Goal: Information Seeking & Learning: Learn about a topic

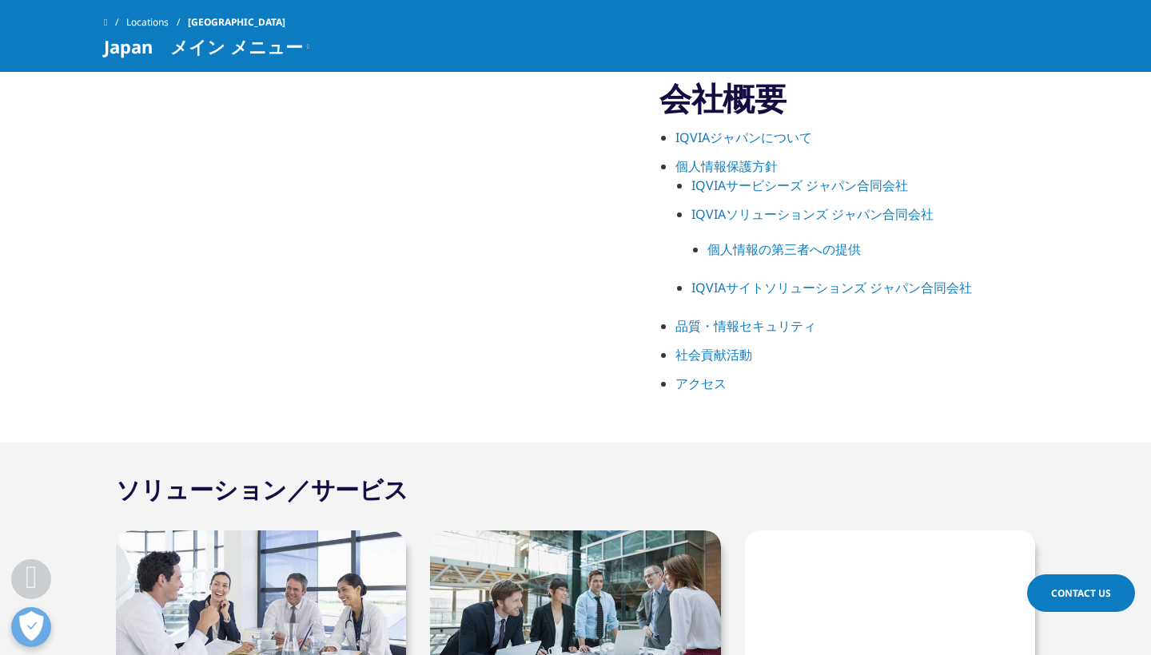
scroll to position [871, 0]
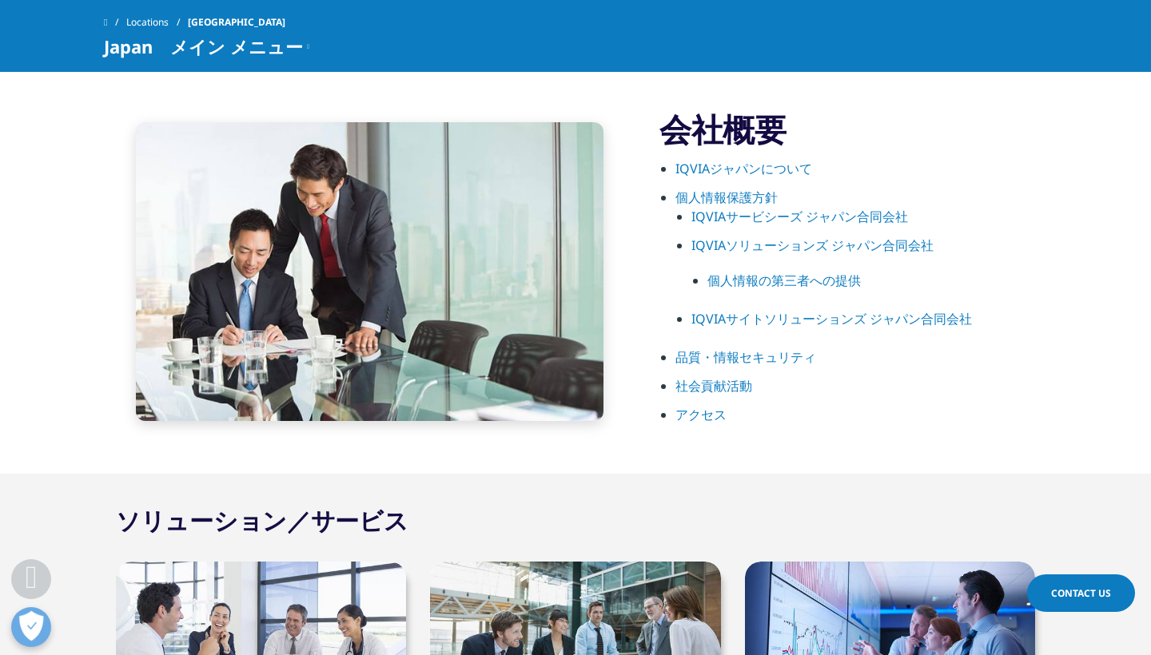
click at [750, 177] on li "IQVIAジャパンについて" at bounding box center [861, 173] width 372 height 29
click at [755, 174] on link "IQVIAジャパンについて" at bounding box center [743, 169] width 137 height 18
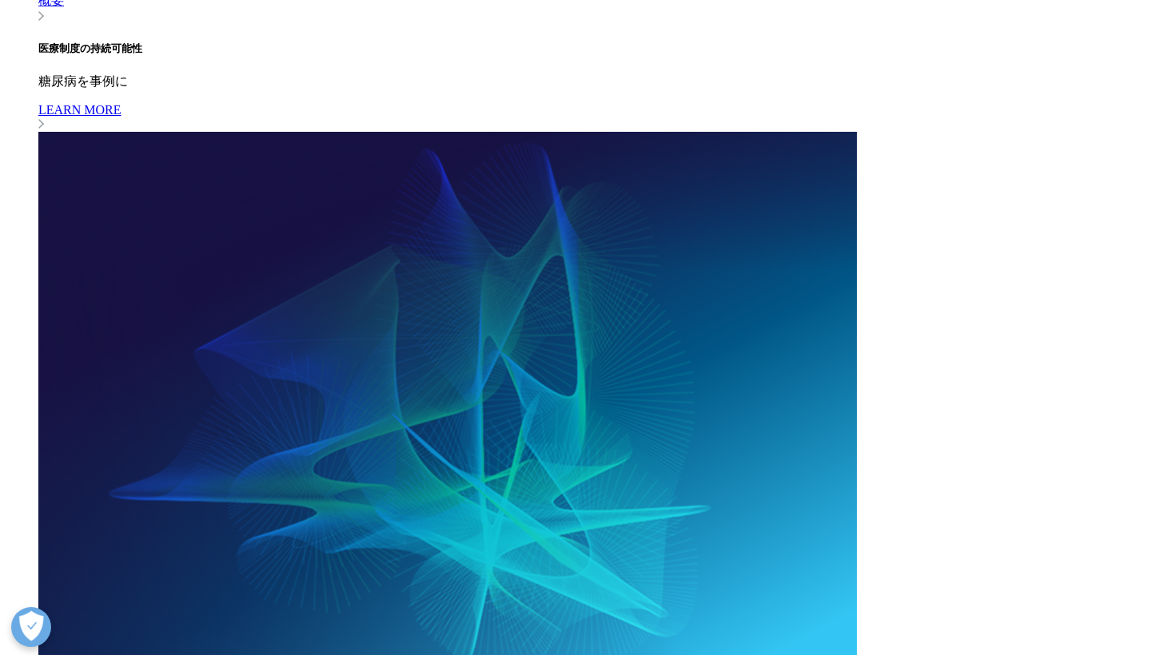
scroll to position [1432, 0]
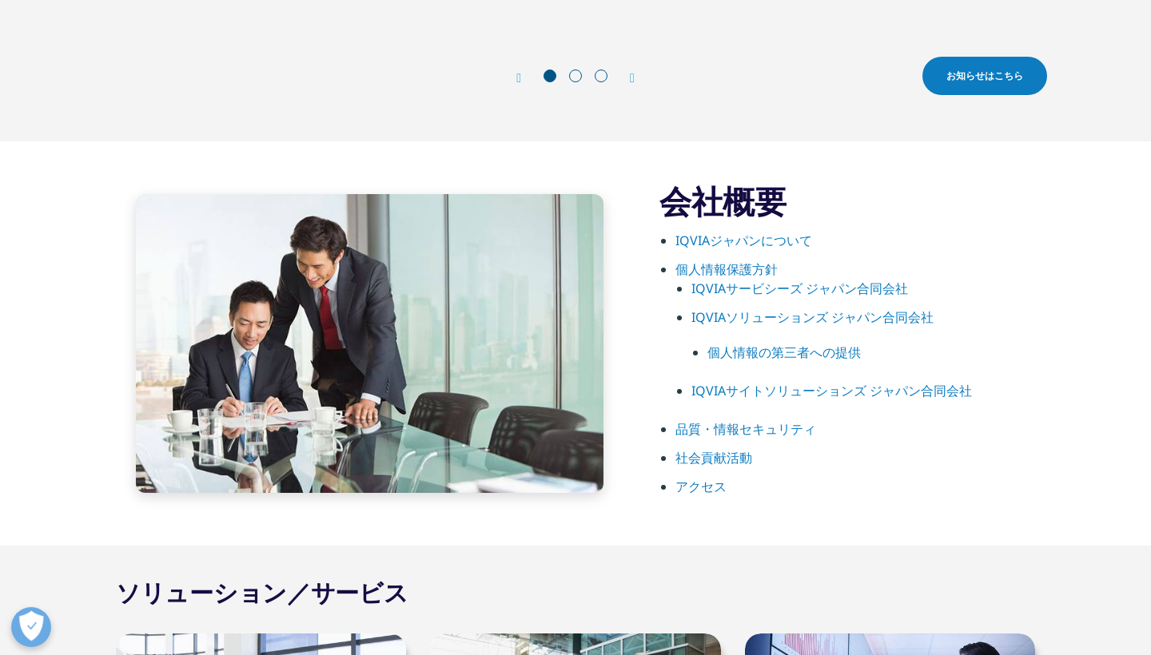
click at [769, 323] on link "IQVIAソリューションズ ジャパン合同会社" at bounding box center [812, 317] width 242 height 18
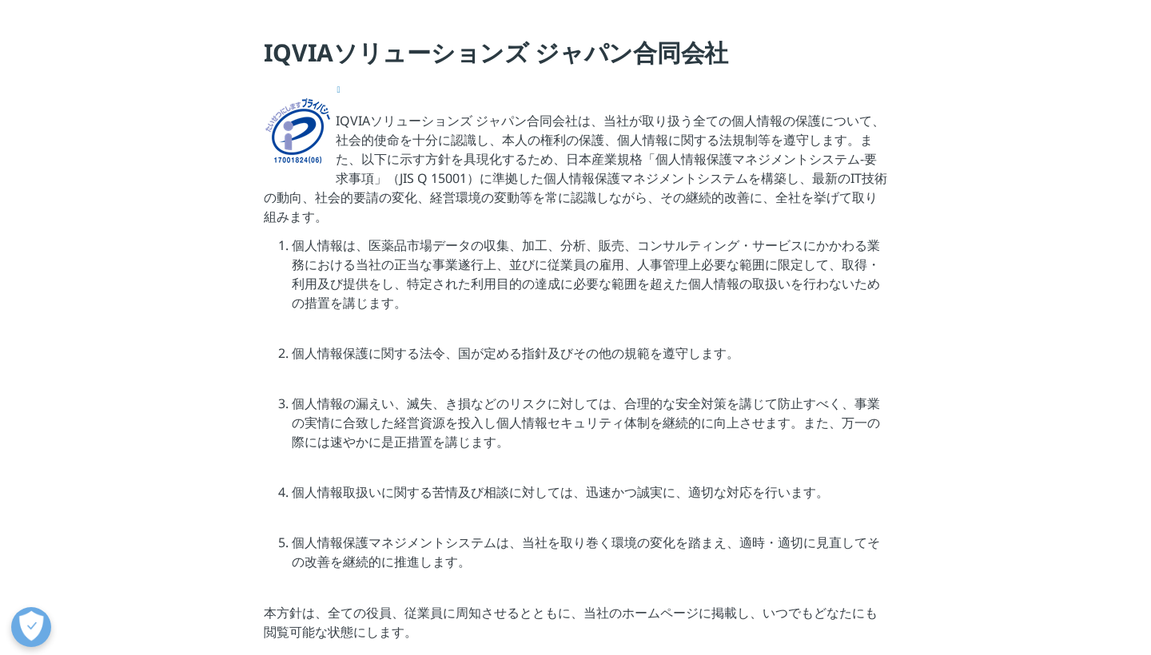
scroll to position [400, 0]
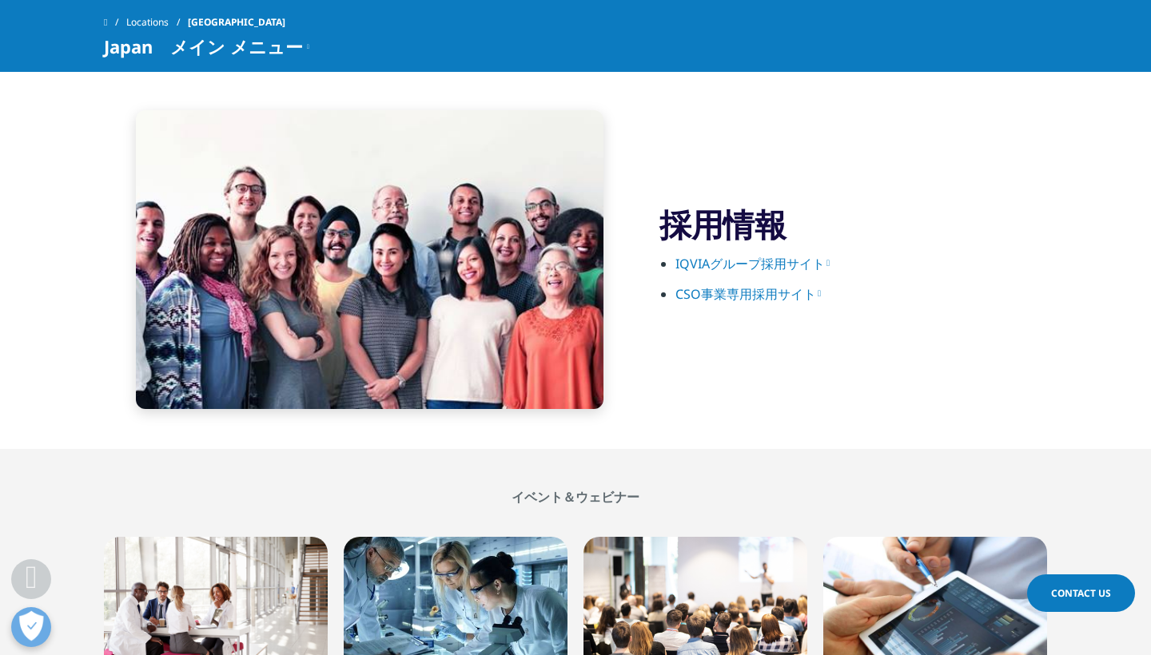
scroll to position [2453, 0]
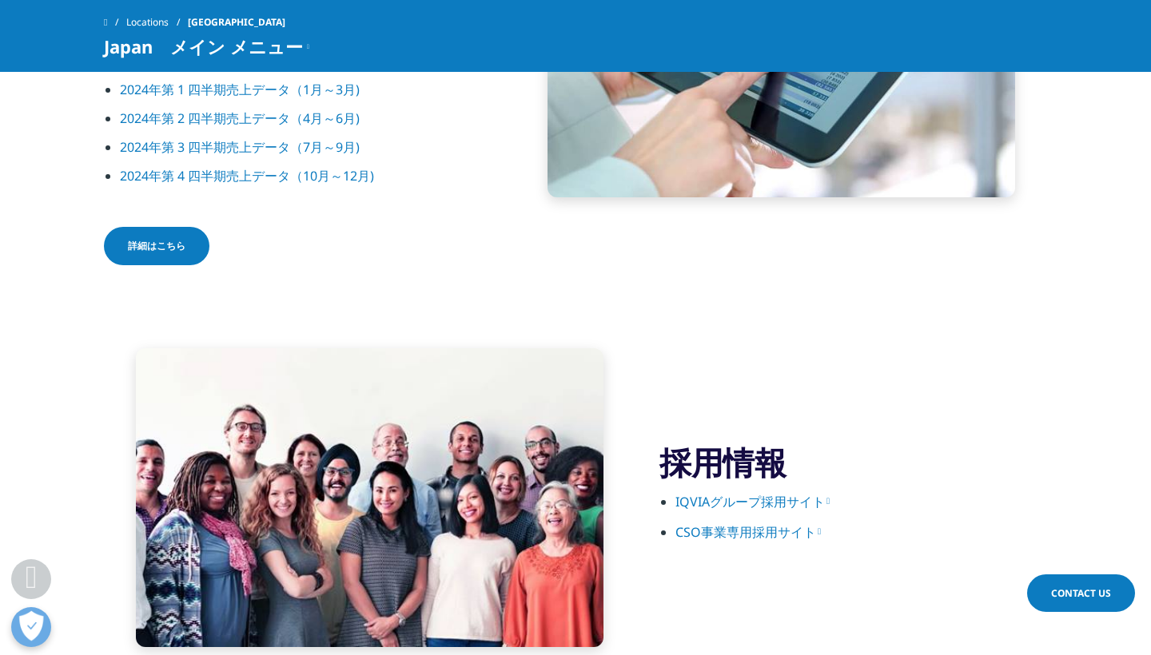
click at [747, 503] on link "IQVIAグループ採用サイト" at bounding box center [752, 502] width 154 height 18
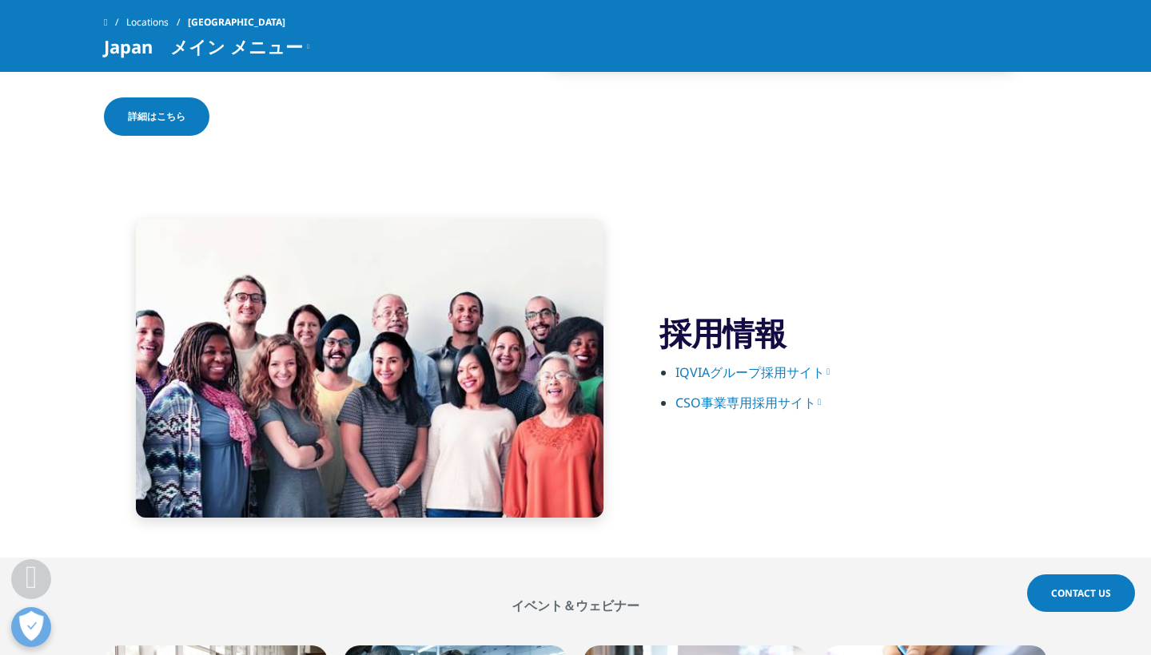
scroll to position [2581, 0]
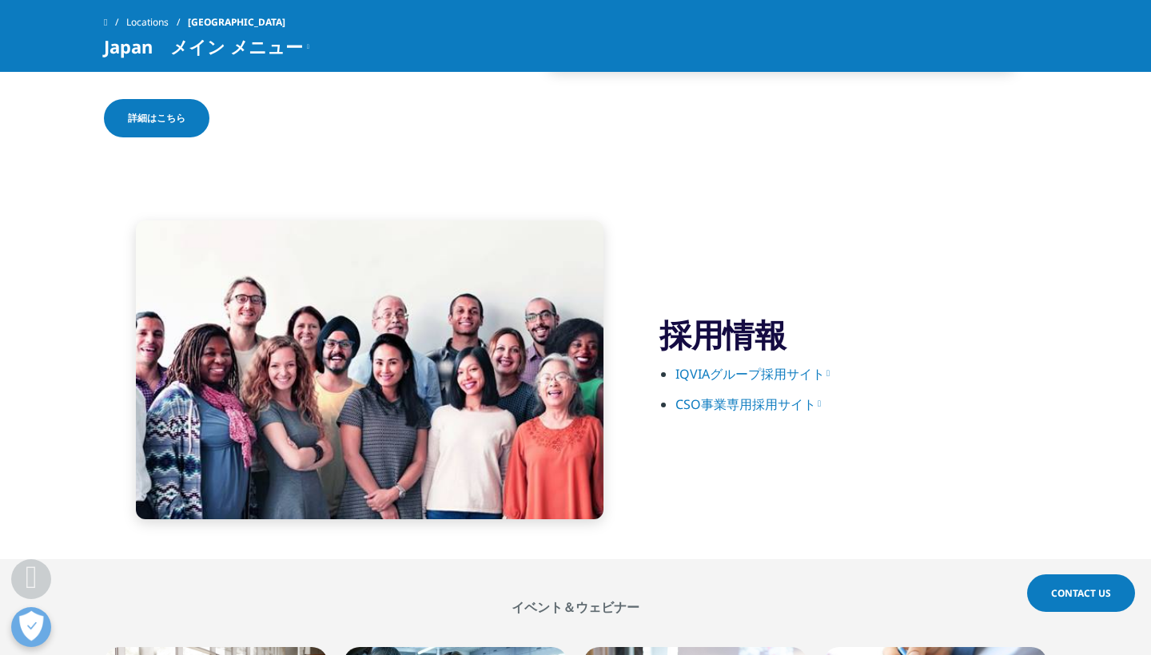
click at [751, 408] on link "CSO事業専用採用サイト" at bounding box center [747, 405] width 145 height 18
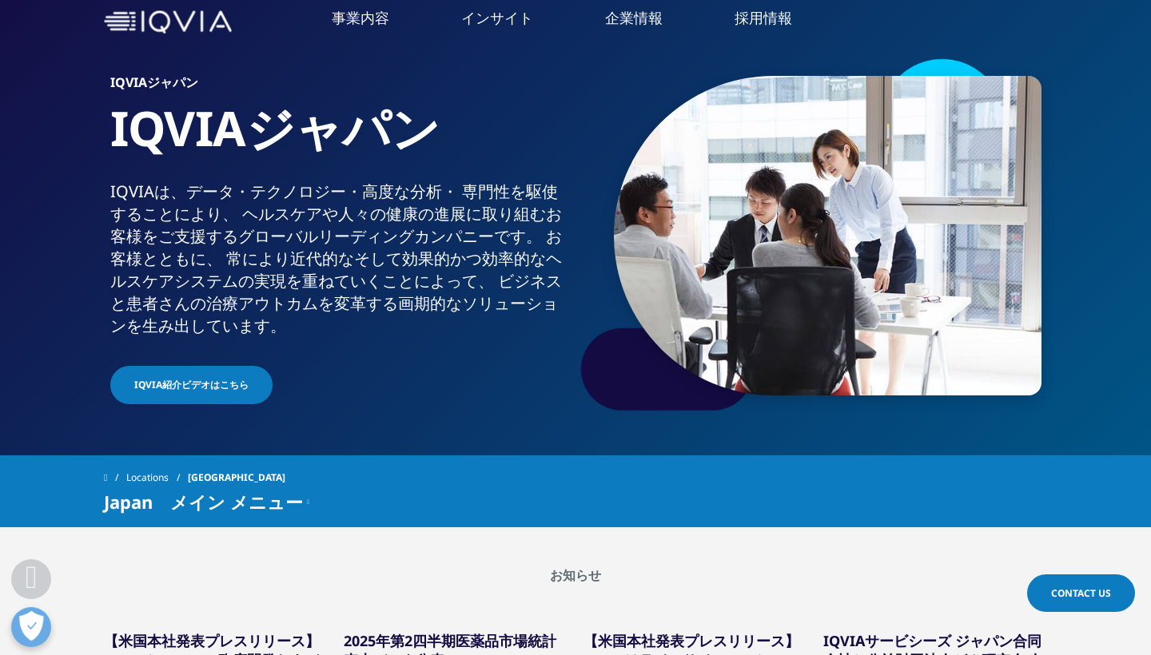
scroll to position [0, 0]
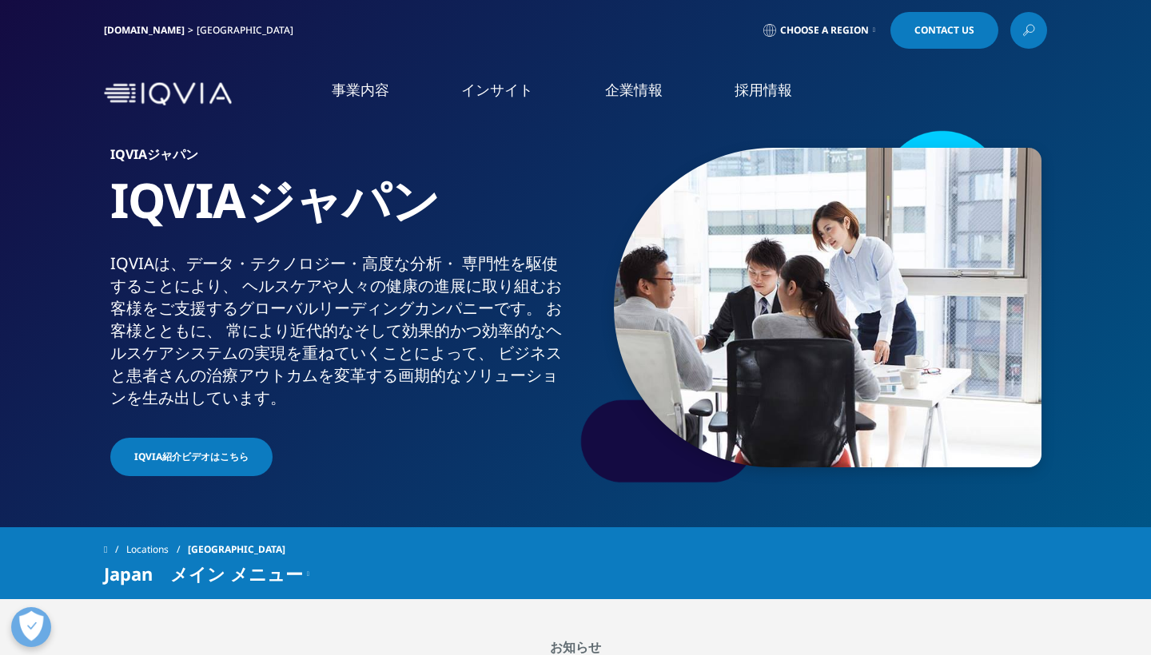
click at [352, 93] on link "事業内容" at bounding box center [361, 90] width 58 height 20
click at [352, 94] on link "事業内容" at bounding box center [361, 90] width 58 height 20
click at [810, 3] on div "IQVIA.COM Japan Choose a Region Contact Us" at bounding box center [575, 30] width 1151 height 61
click at [351, 96] on link "事業内容" at bounding box center [361, 90] width 58 height 20
click at [108, 205] on li "医薬品・医療機器 臨床開発" at bounding box center [165, 216] width 282 height 30
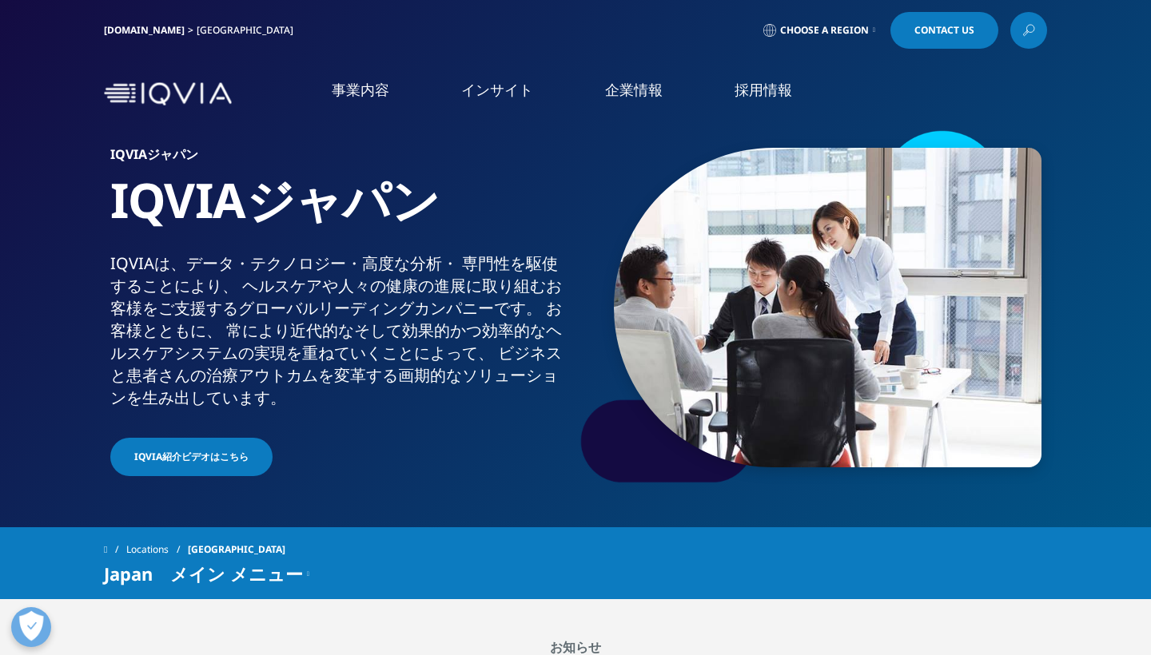
click at [112, 212] on link "医薬品・医療機器 臨床開発" at bounding box center [113, 215] width 147 height 17
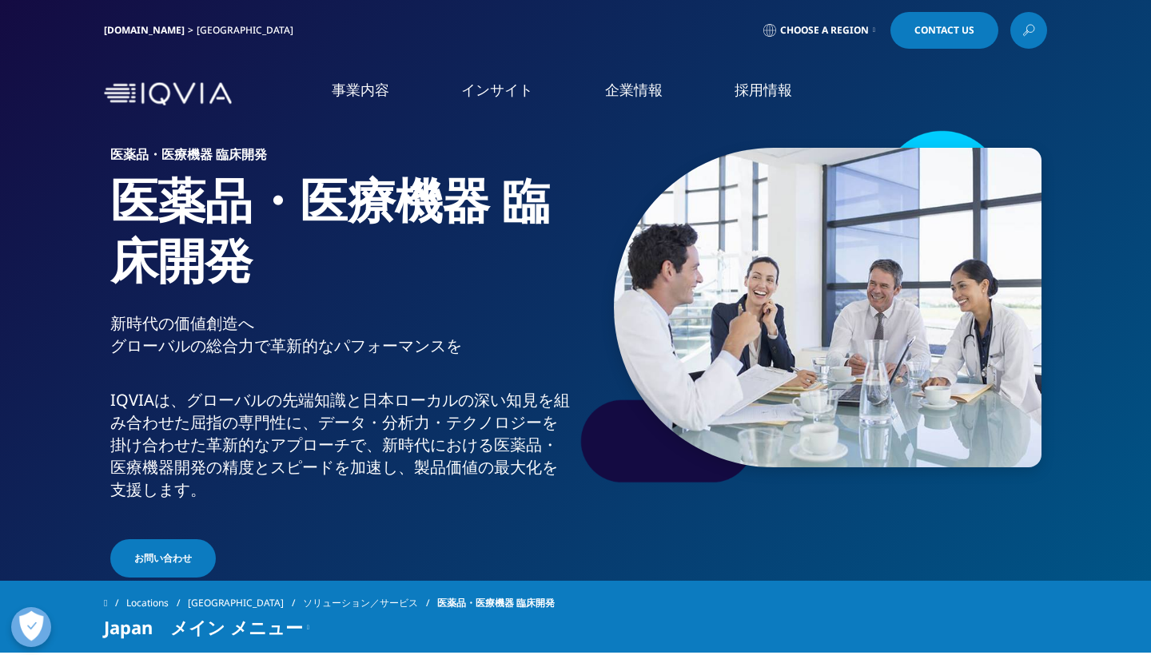
click at [181, 104] on img at bounding box center [168, 93] width 128 height 23
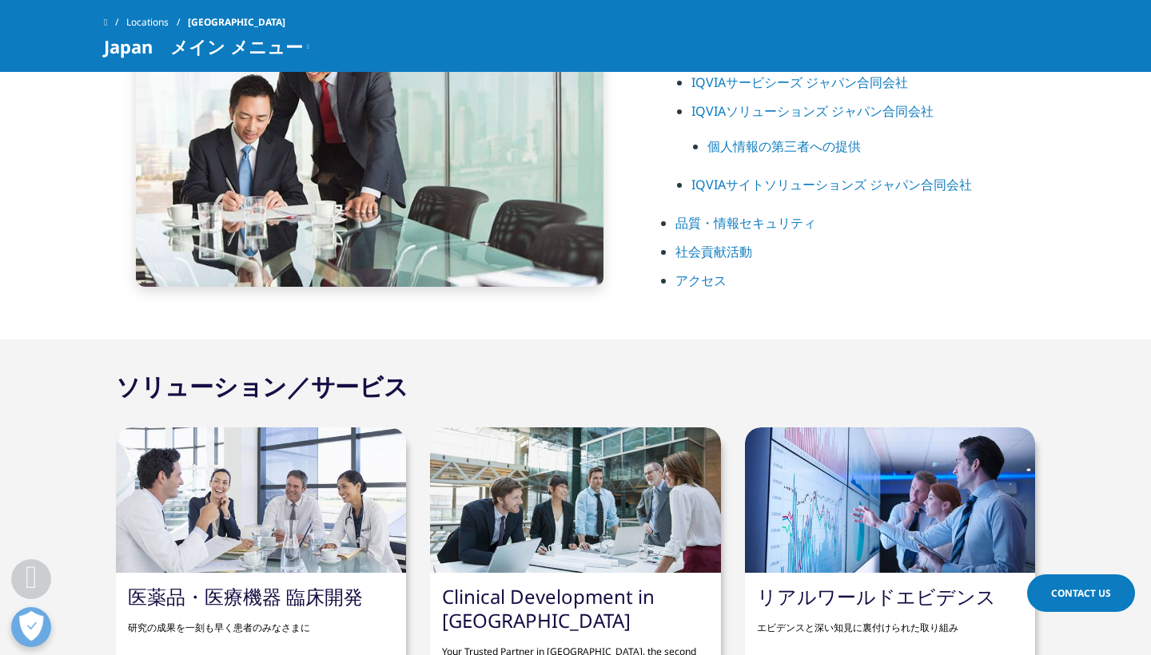
scroll to position [891, 0]
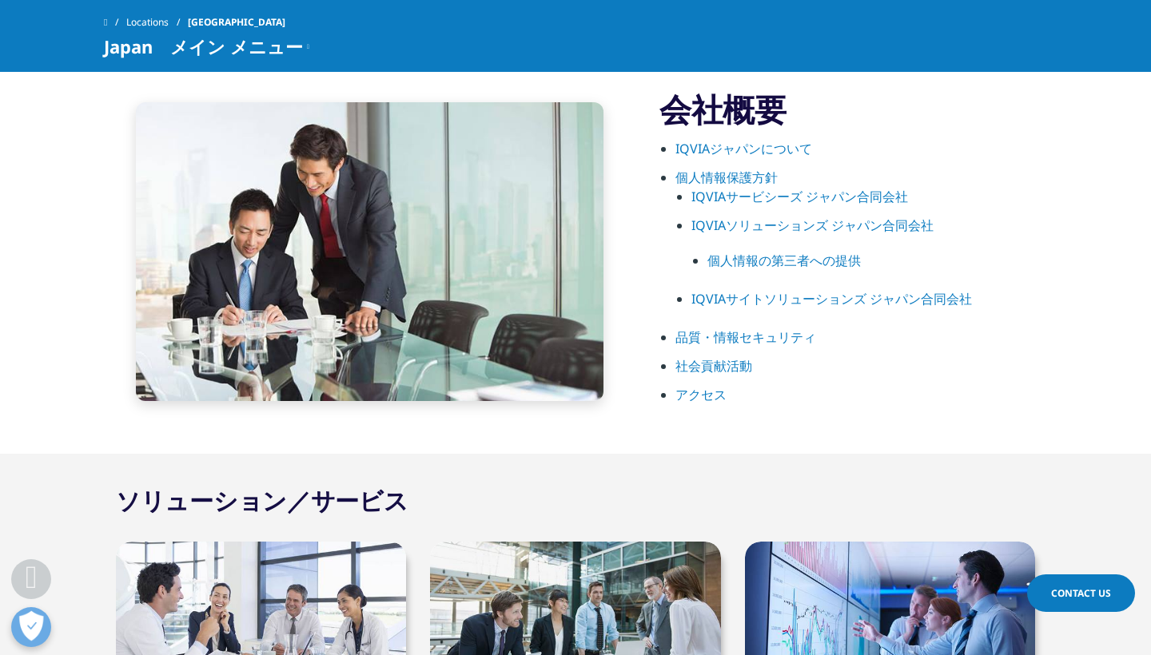
click at [743, 153] on link "IQVIAジャパンについて" at bounding box center [743, 149] width 137 height 18
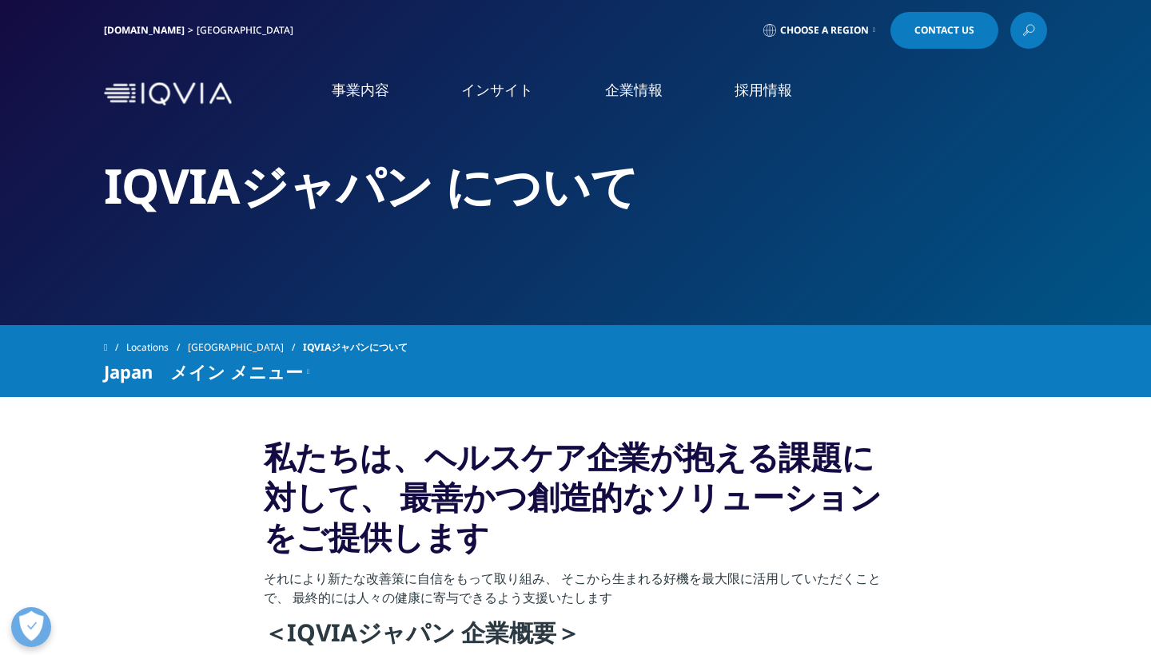
click at [376, 91] on link "事業内容" at bounding box center [361, 90] width 58 height 20
click at [102, 221] on link "医薬品・医療機器 臨床開発" at bounding box center [113, 215] width 147 height 17
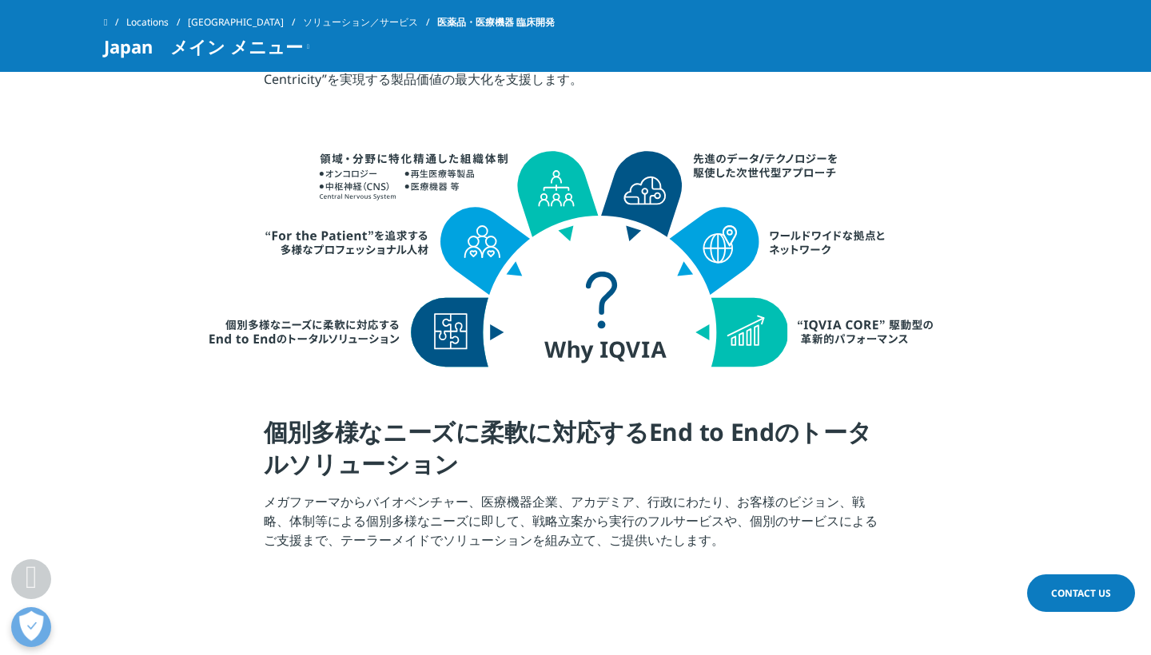
scroll to position [562, 0]
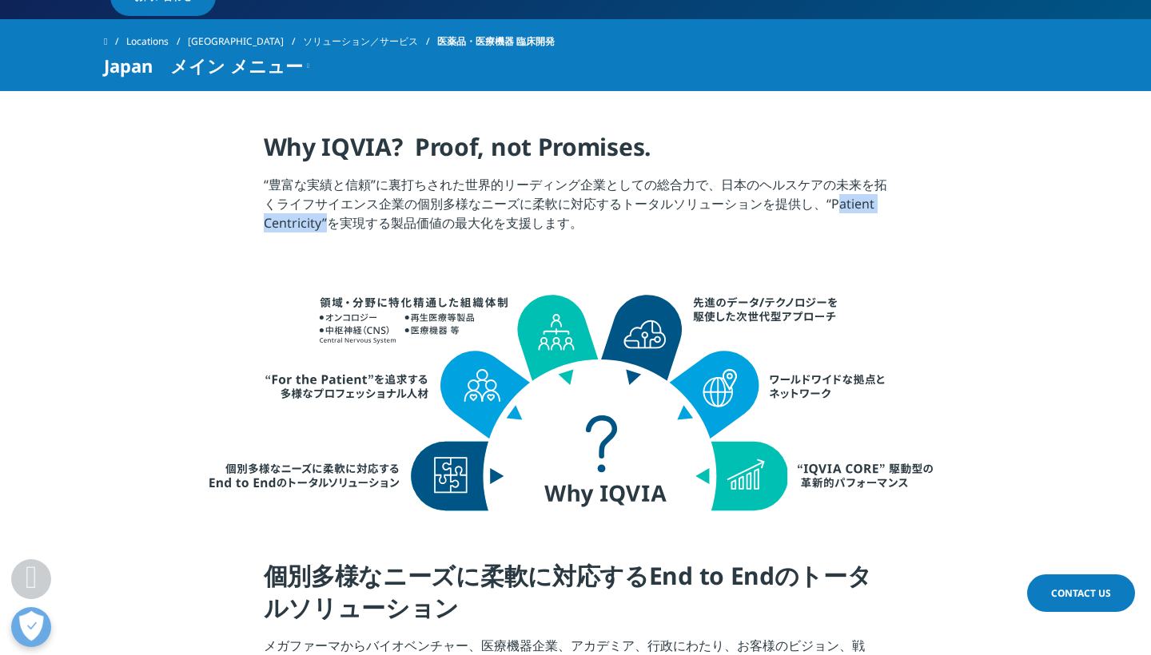
drag, startPoint x: 824, startPoint y: 204, endPoint x: 320, endPoint y: 222, distance: 504.5
click at [320, 222] on p "“豊富な実績と信頼”に裏打ちされた世界的リーディング企業としての総合力で、日本のヘルスケアの未来を拓くライフサイエンス企業の個別多様なニーズに柔軟に対応するト…" at bounding box center [576, 208] width 624 height 67
copy p "Patient Centricity"
click at [456, 221] on p "“豊富な実績と信頼”に裏打ちされた世界的リーディング企業としての総合力で、日本のヘルスケアの未来を拓くライフサイエンス企業の個別多様なニーズに柔軟に対応するト…" at bounding box center [576, 208] width 624 height 67
click at [432, 204] on p "“豊富な実績と信頼”に裏打ちされた世界的リーディング企業としての総合力で、日本のヘルスケアの未来を拓くライフサイエンス企業の個別多様なニーズに柔軟に対応するト…" at bounding box center [576, 208] width 624 height 67
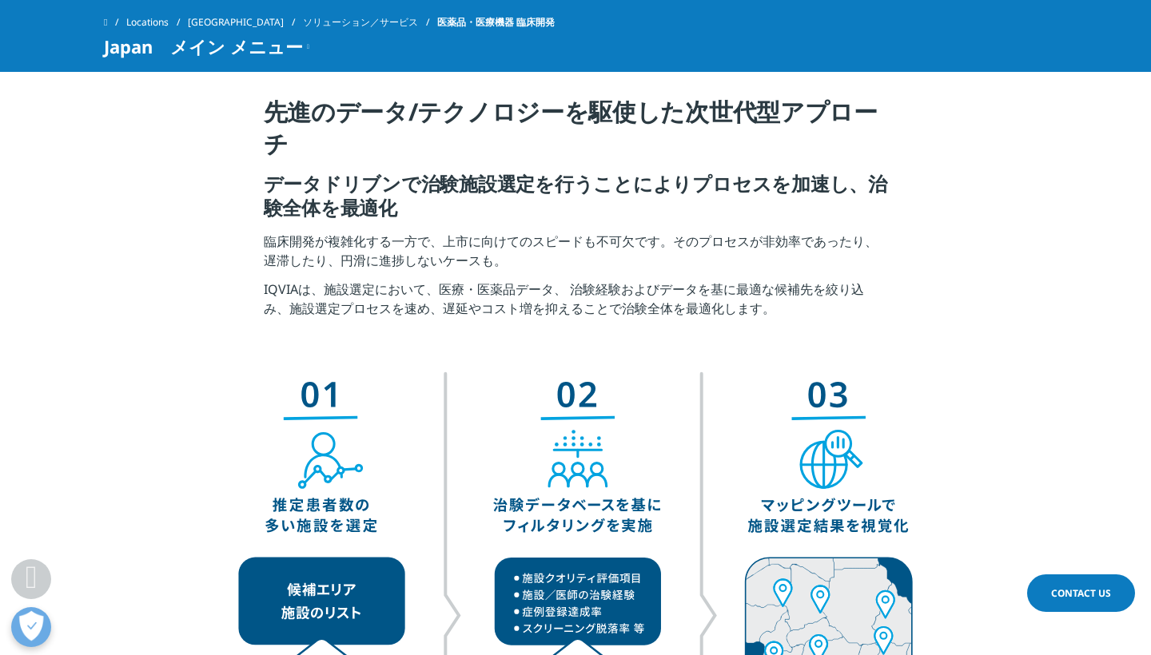
scroll to position [2756, 0]
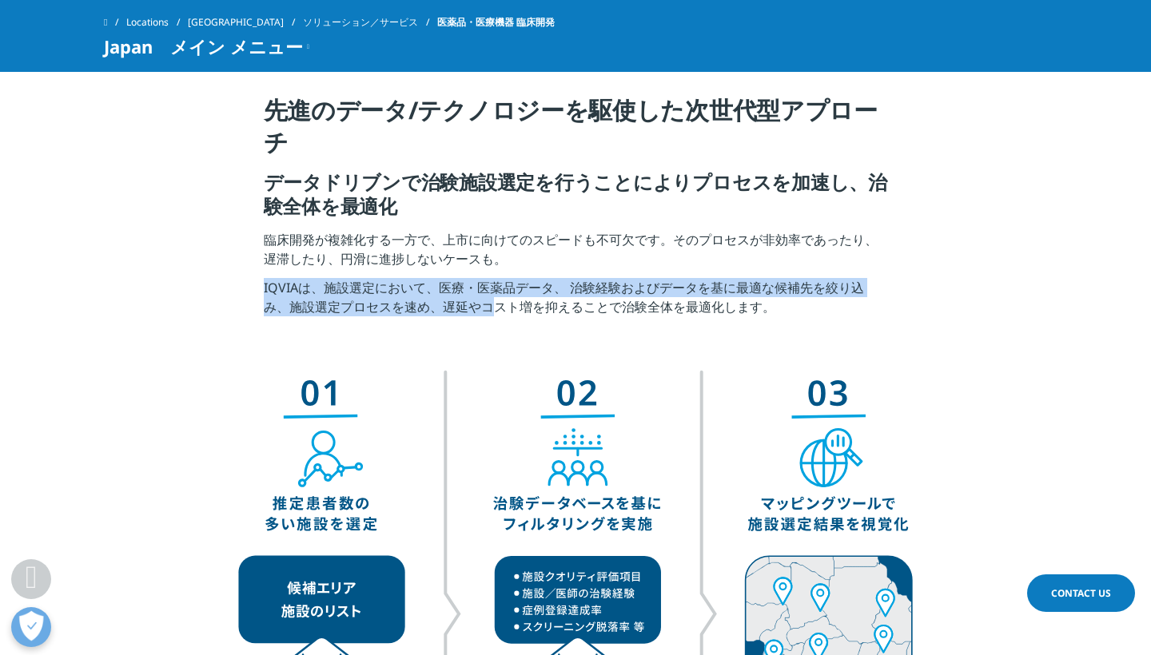
drag, startPoint x: 489, startPoint y: 305, endPoint x: 489, endPoint y: 269, distance: 36.0
click at [489, 269] on div "先進のデータ/テクノロジーを駆使した次世代型アプローチ データドリブンで治験施設選定を行うことによりプロセスを加速し、治験全体を最適化 臨床開発が複雑化する一…" at bounding box center [576, 210] width 624 height 232
click at [514, 388] on img at bounding box center [575, 587] width 735 height 443
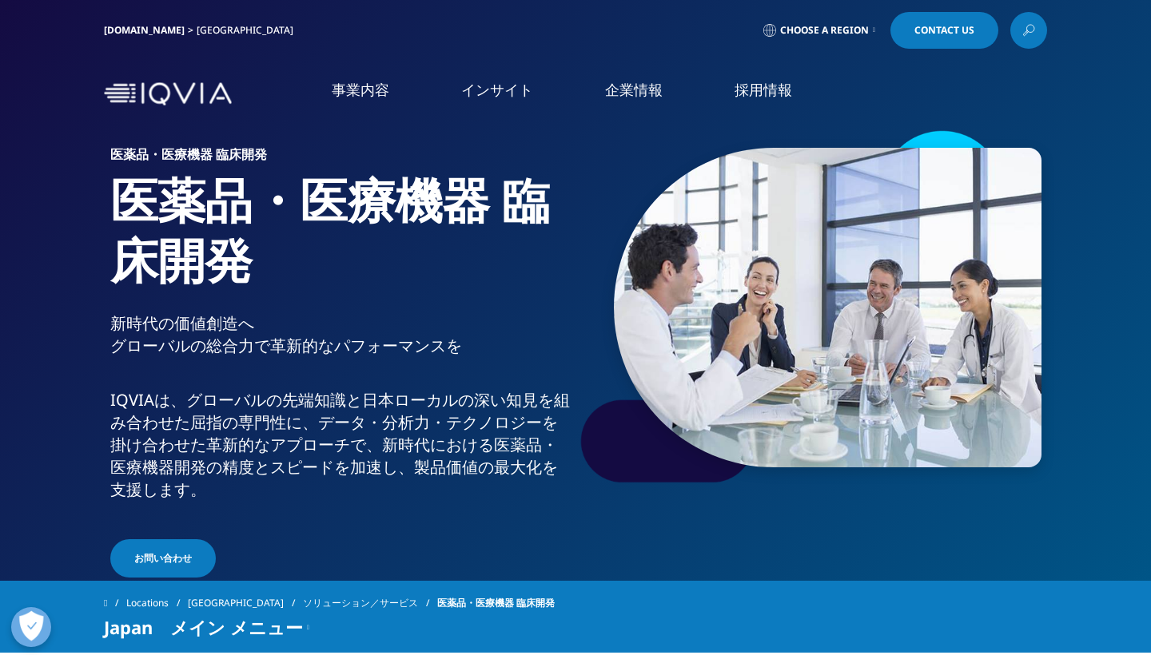
scroll to position [0, 0]
click at [197, 242] on link "Clinical Development in [GEOGRAPHIC_DATA]" at bounding box center [158, 254] width 236 height 32
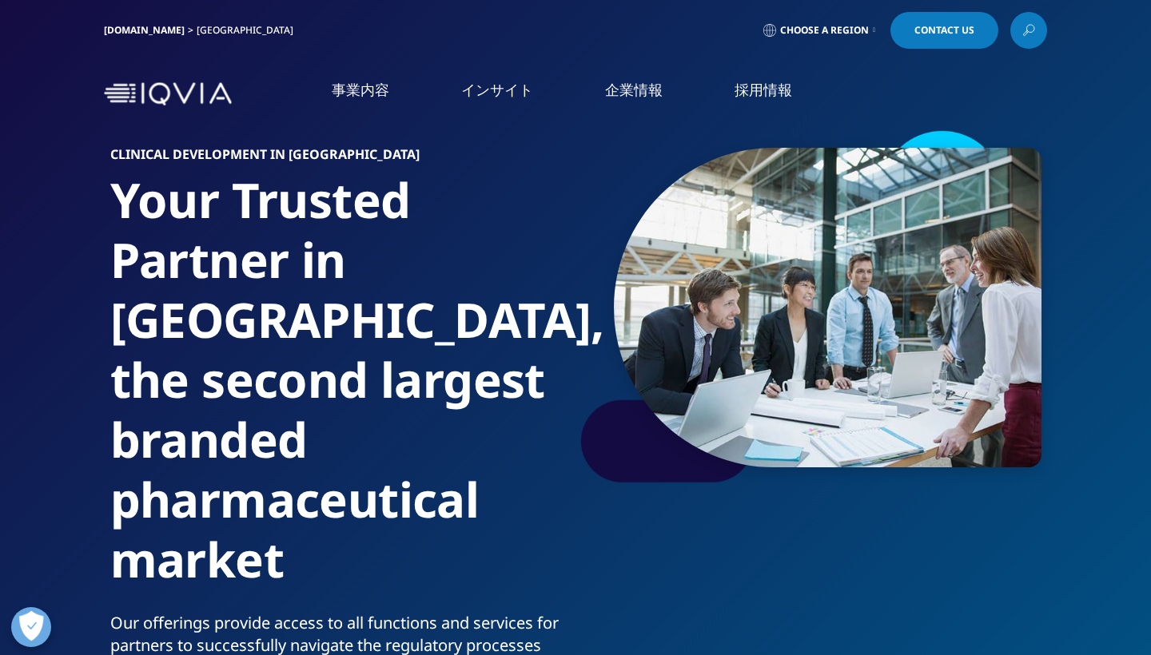
click at [78, 317] on link "市場データ" at bounding box center [70, 325] width 60 height 17
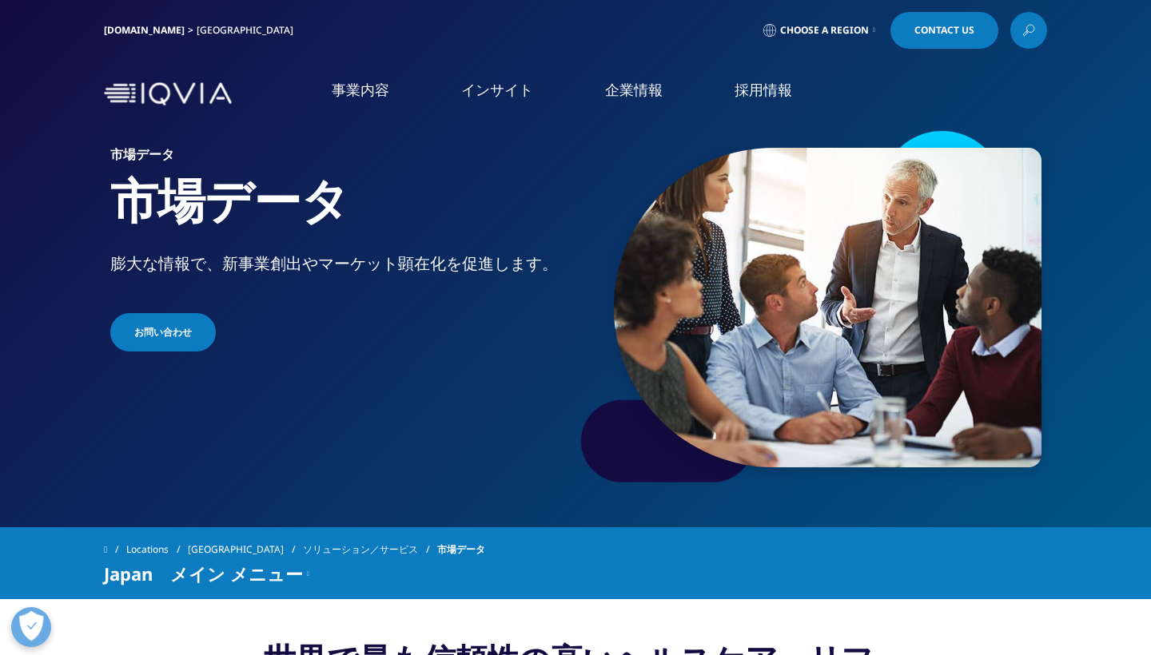
click at [108, 348] on link "コンサルティング＆サービス" at bounding box center [118, 356] width 156 height 17
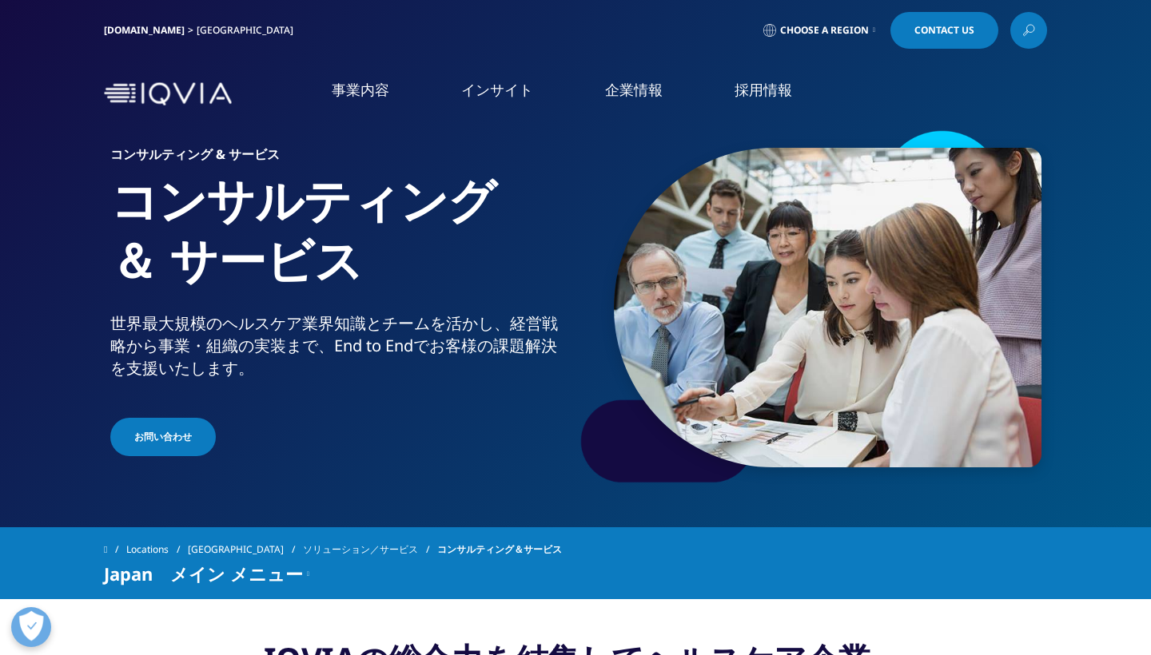
click at [121, 380] on link "安全性・薬事・品質" at bounding box center [94, 388] width 108 height 17
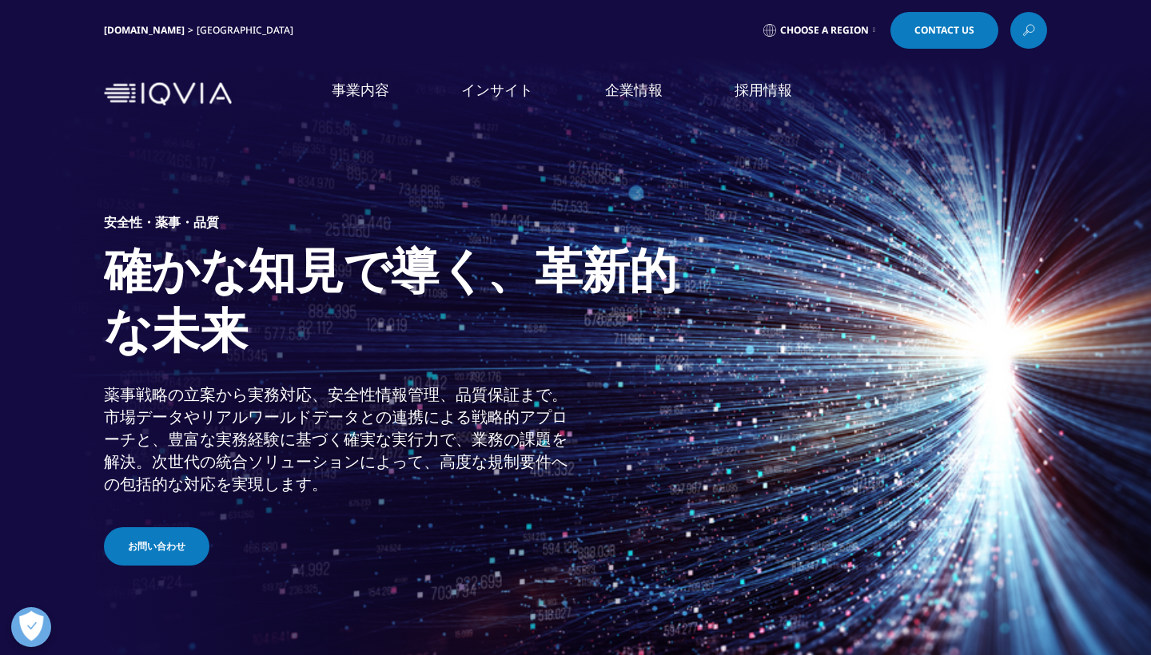
click at [107, 411] on link "医療機関・保険者向け" at bounding box center [100, 419] width 120 height 17
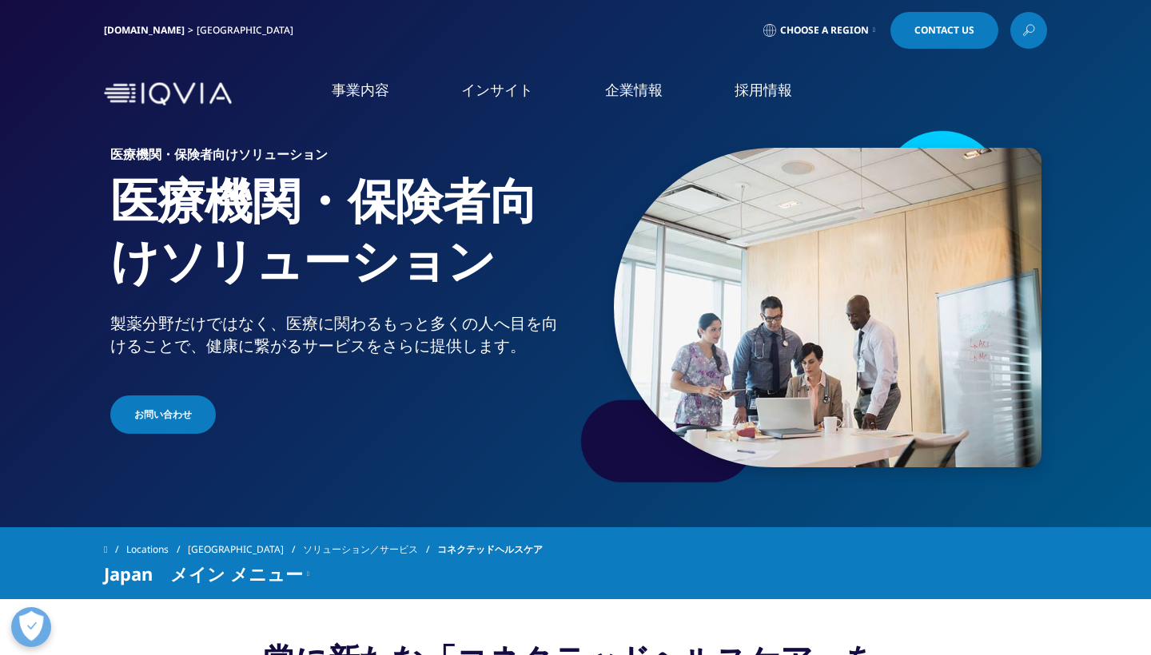
click at [70, 442] on link "テクノロジー" at bounding box center [76, 450] width 72 height 17
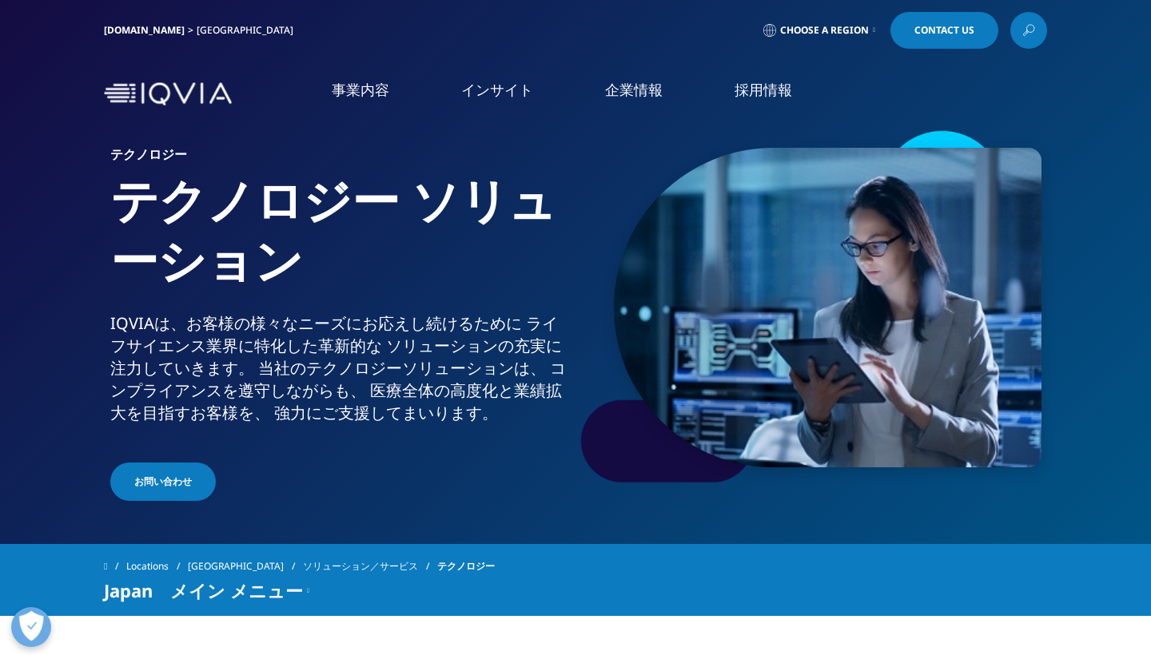
click at [57, 482] on link "CSO事業" at bounding box center [63, 481] width 47 height 17
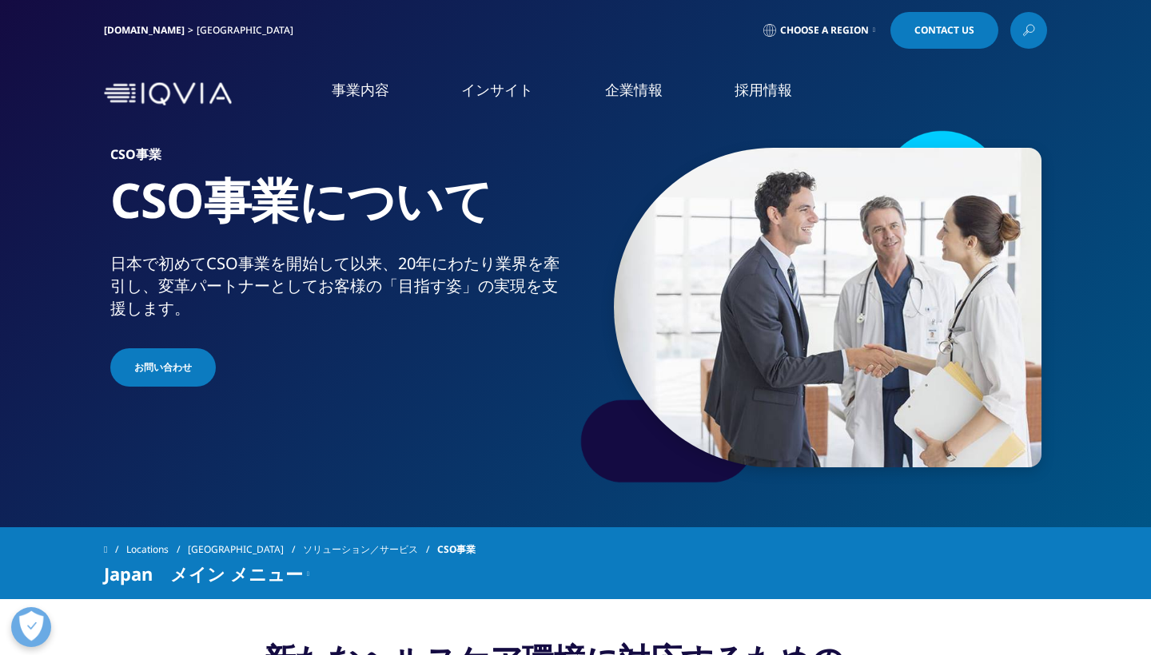
click at [85, 213] on link "IQVIAグループ" at bounding box center [212, 206] width 376 height 18
